Goal: Information Seeking & Learning: Learn about a topic

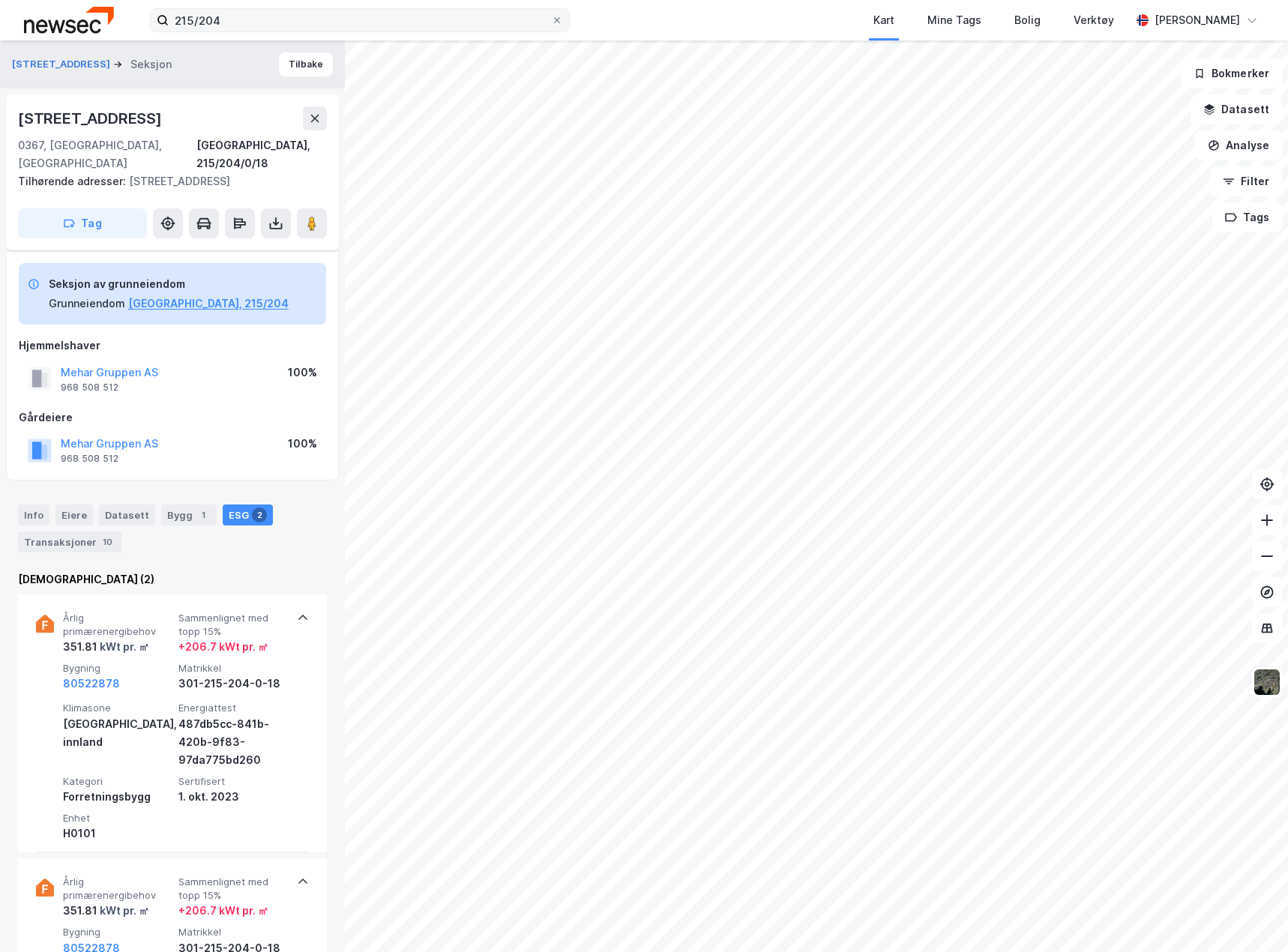
scroll to position [193, 0]
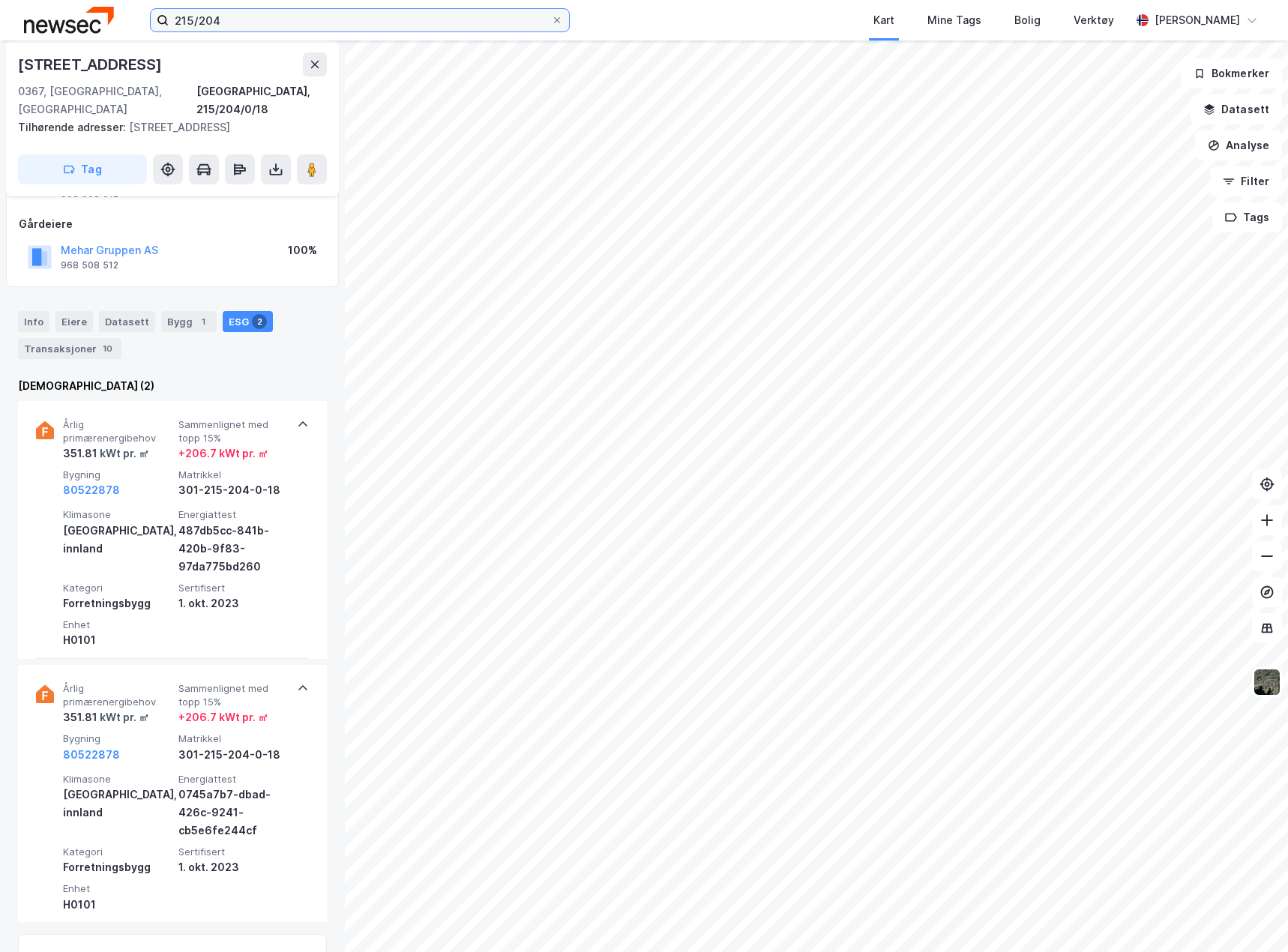
click at [325, 25] on input "215/204" at bounding box center [360, 20] width 383 height 22
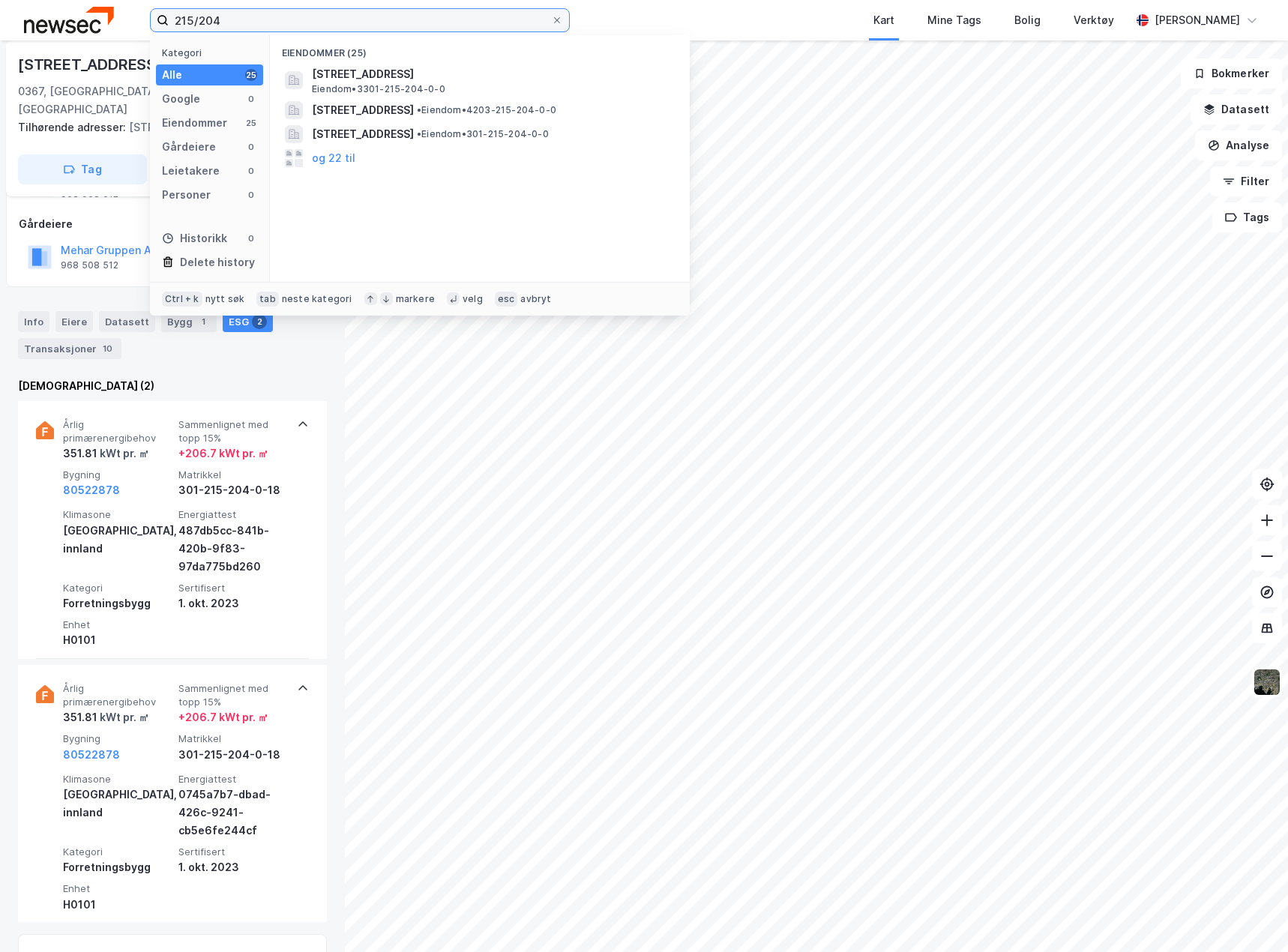
click at [325, 25] on input "215/204" at bounding box center [360, 20] width 383 height 22
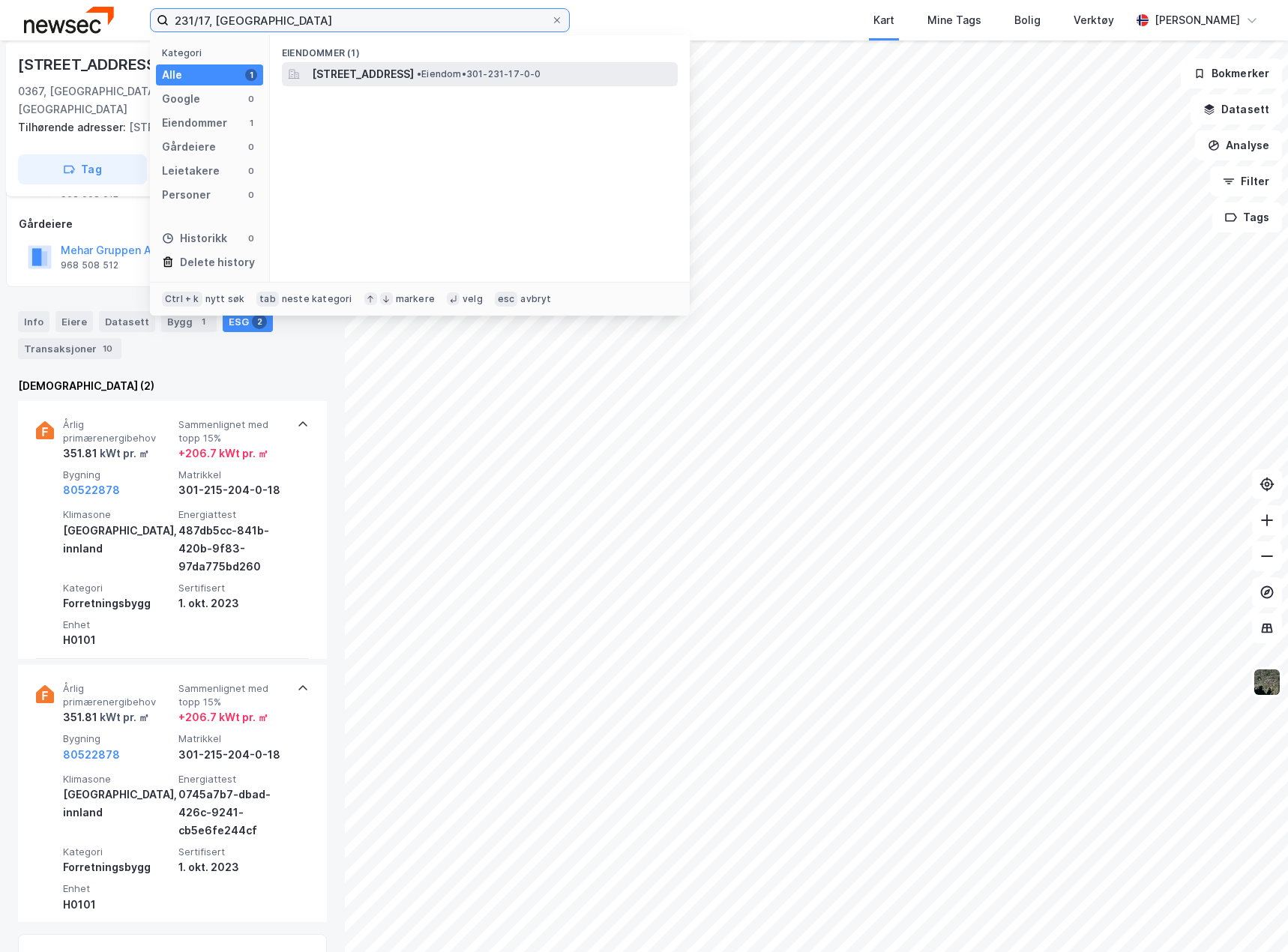
type input "231/17, [GEOGRAPHIC_DATA]"
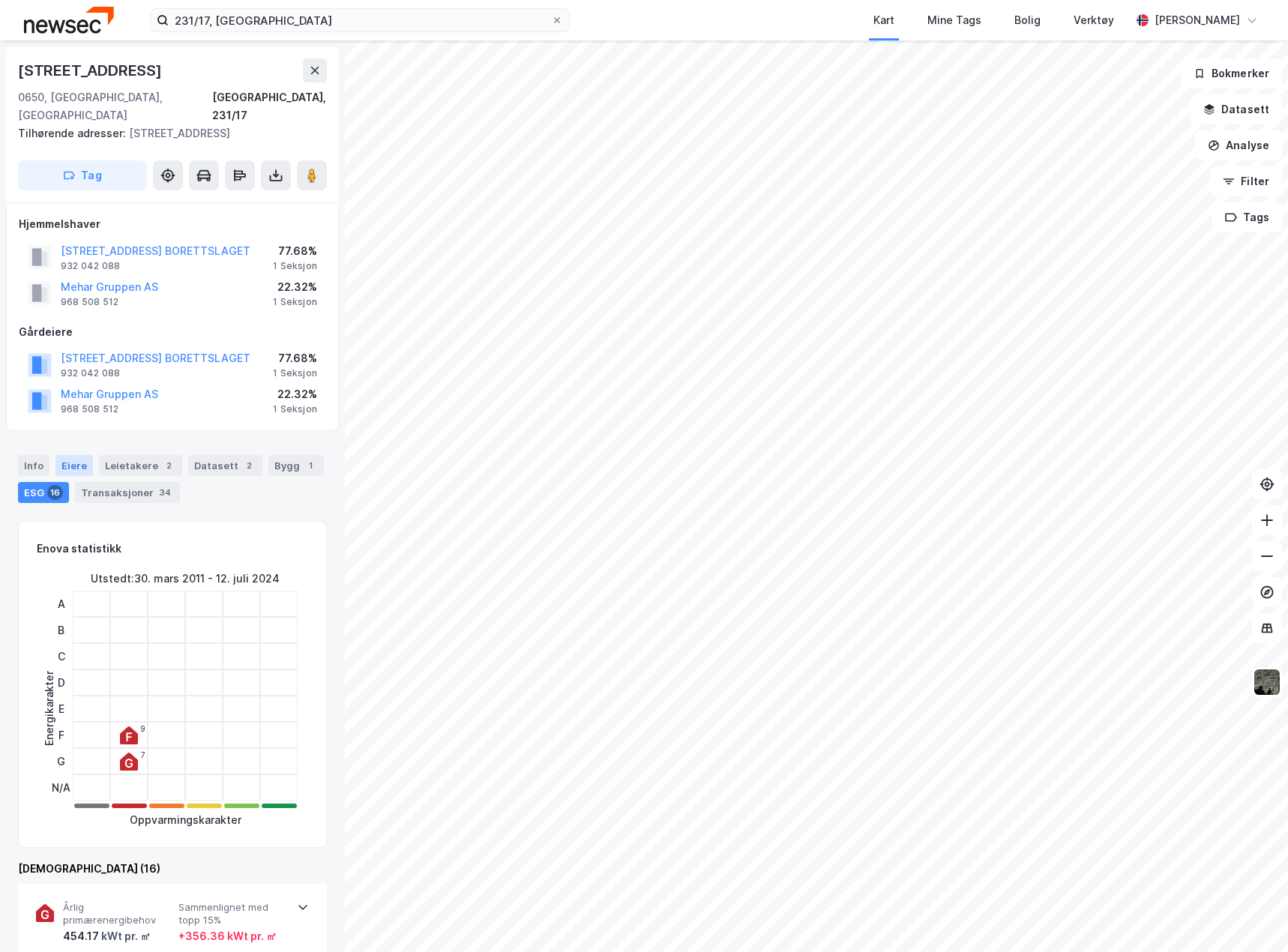
click at [80, 455] on div "Eiere" at bounding box center [74, 465] width 38 height 21
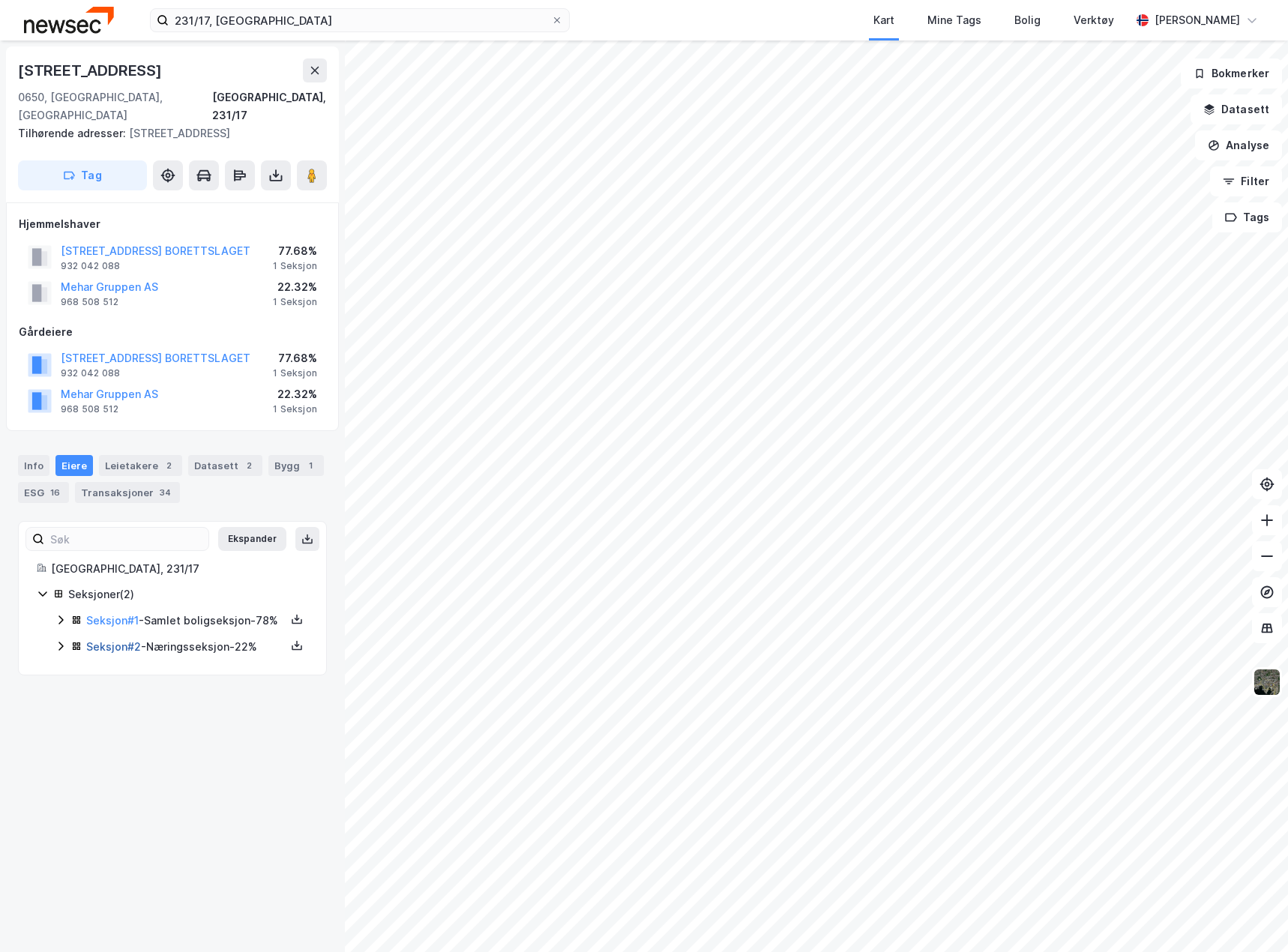
click at [114, 647] on link "Seksjon # 2" at bounding box center [113, 646] width 54 height 13
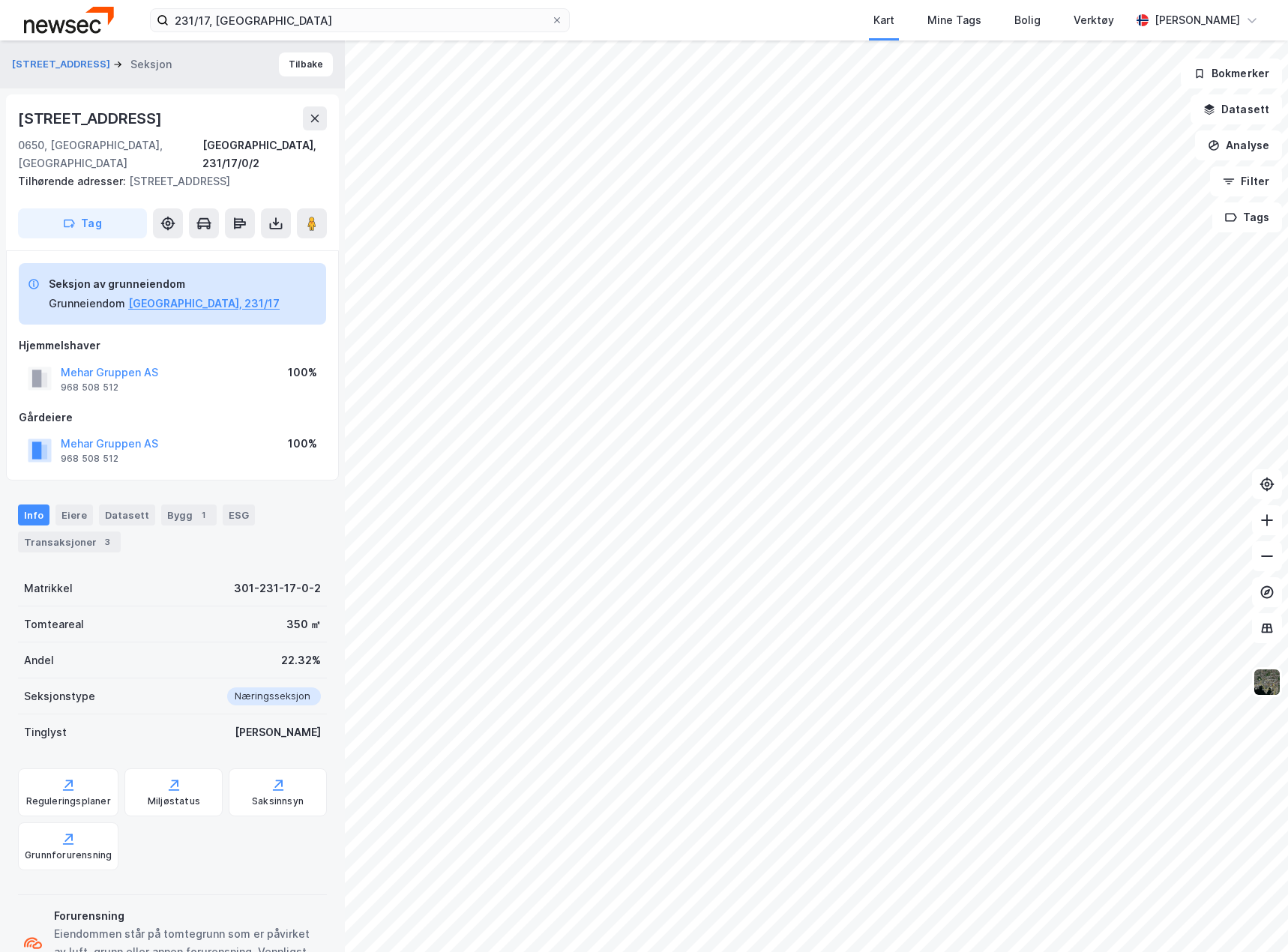
scroll to position [46, 0]
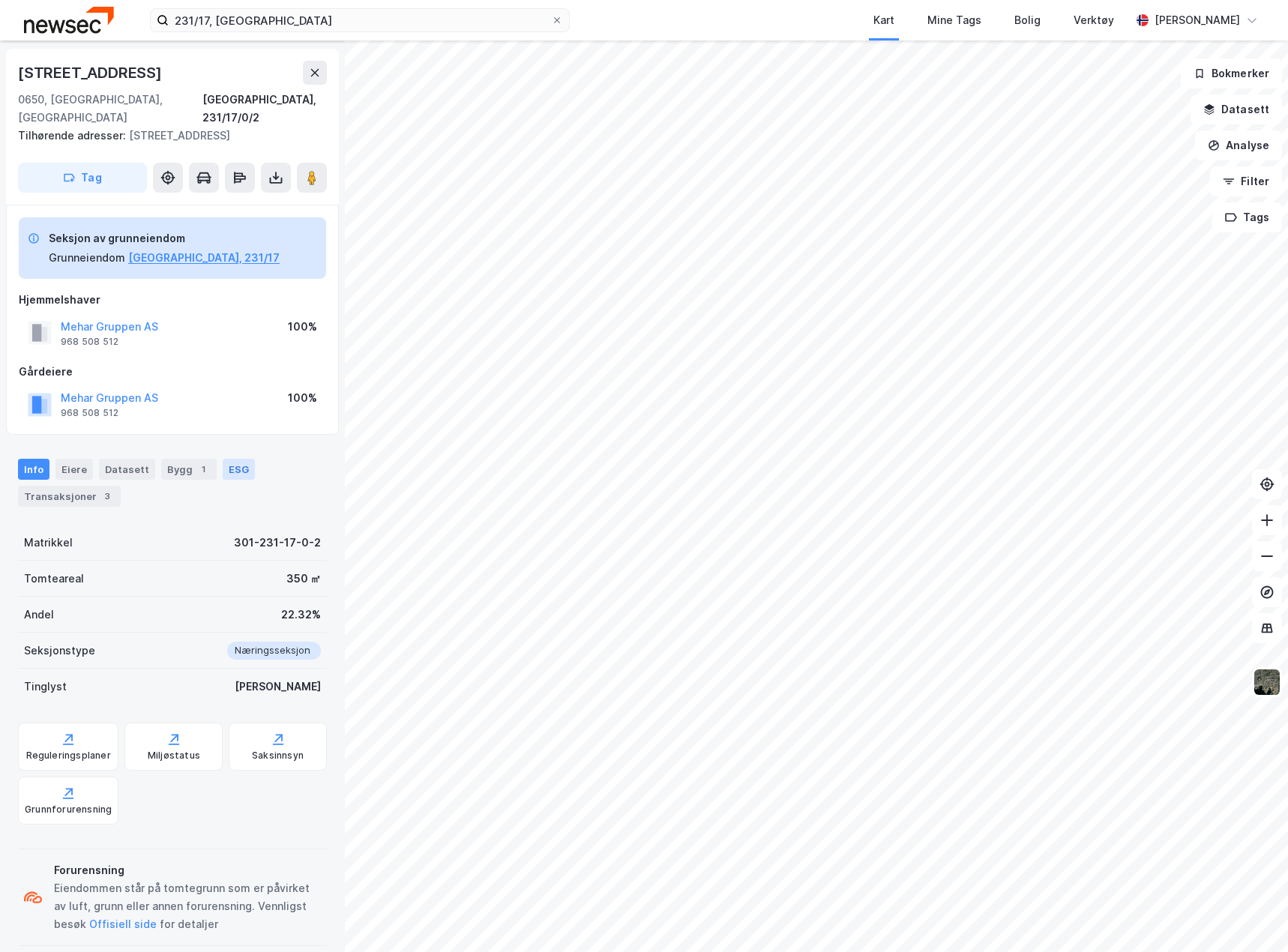
click at [235, 459] on div "ESG" at bounding box center [238, 469] width 32 height 21
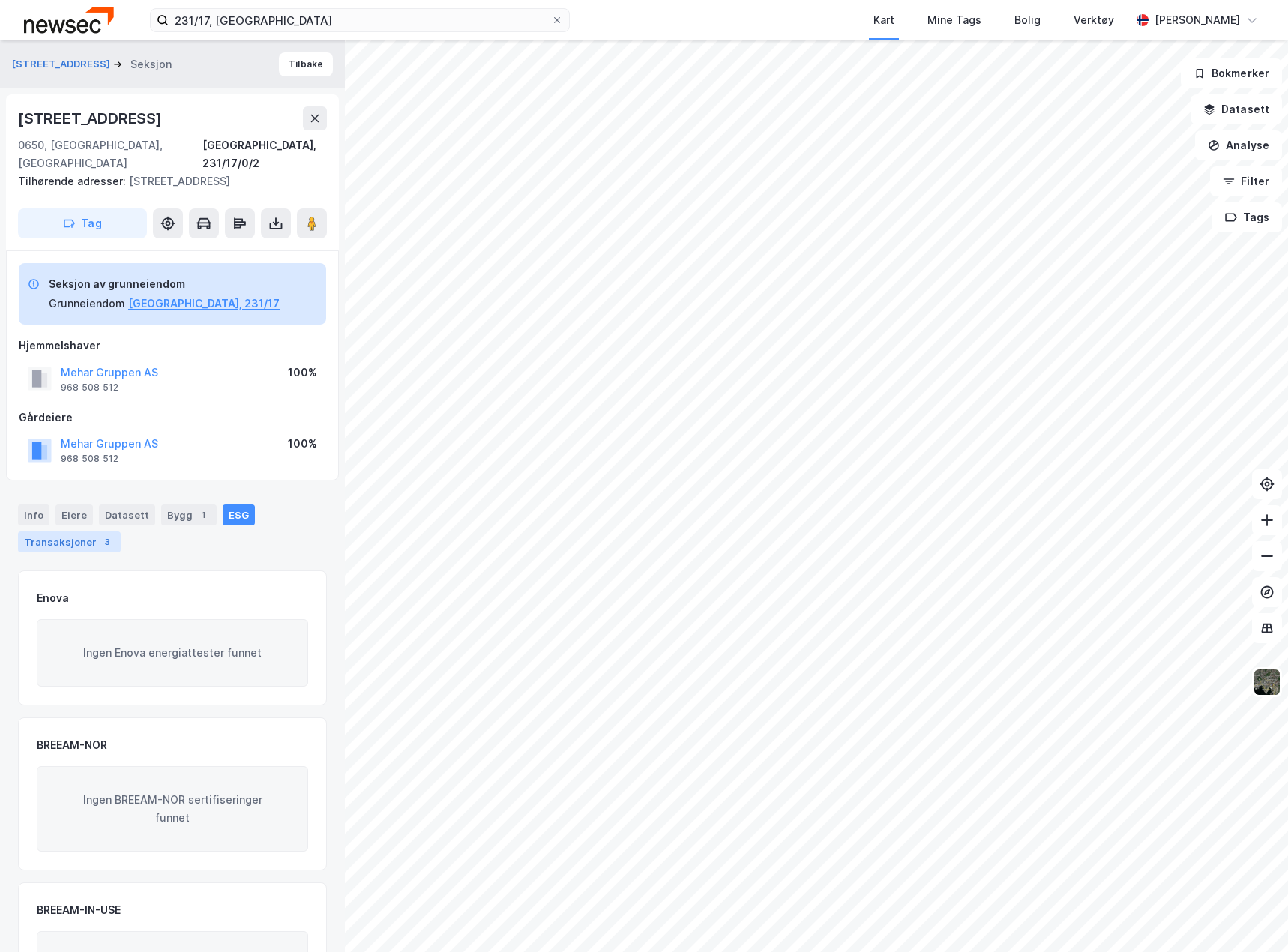
click at [64, 531] on div "Transaksjoner 3" at bounding box center [69, 541] width 103 height 21
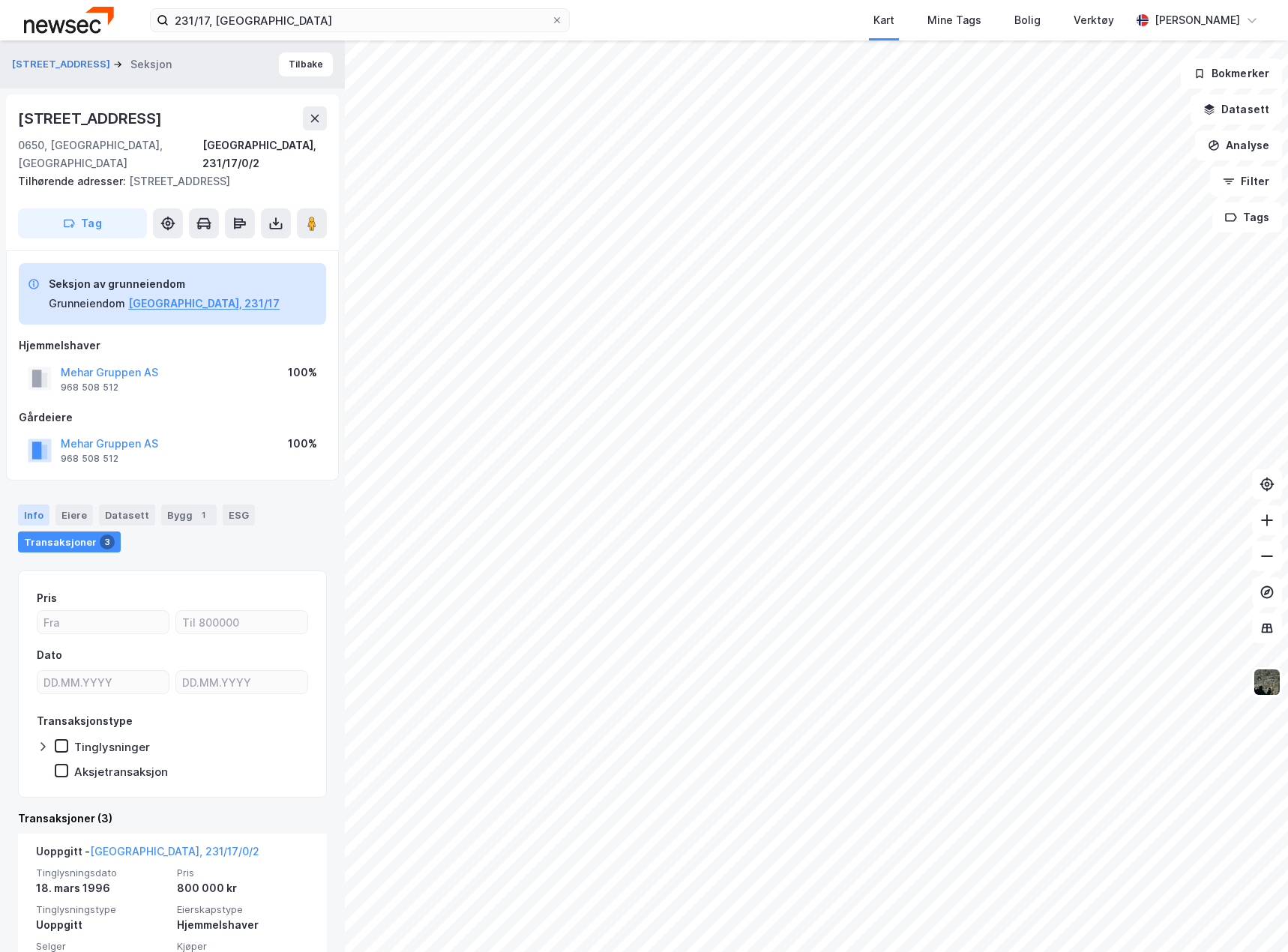
click at [27, 504] on div "Info" at bounding box center [33, 514] width 31 height 21
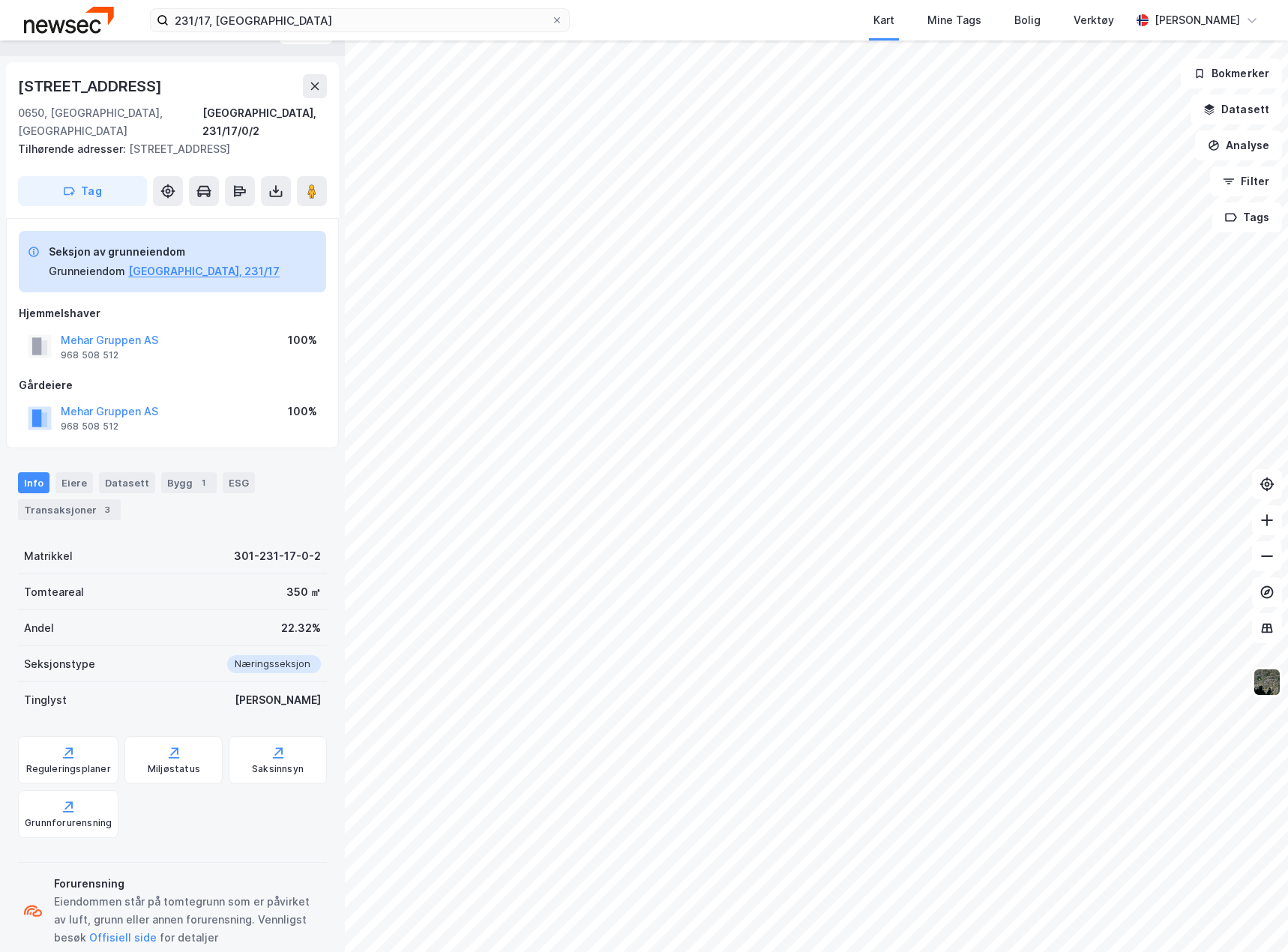
scroll to position [46, 0]
